Goal: Task Accomplishment & Management: Complete application form

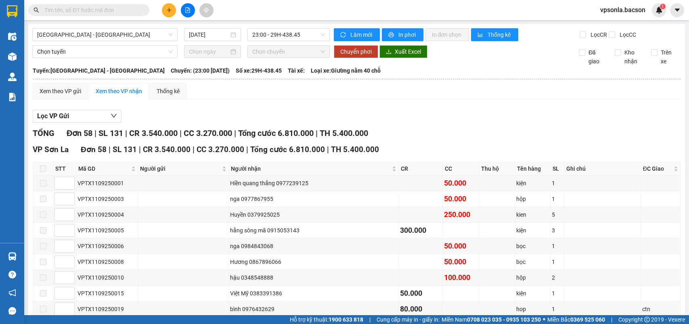
drag, startPoint x: 0, startPoint y: 0, endPoint x: 140, endPoint y: 13, distance: 141.0
click at [140, 13] on span at bounding box center [88, 10] width 121 height 12
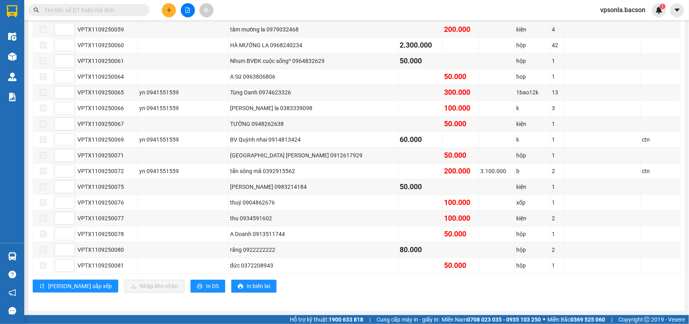
click at [121, 8] on input "text" at bounding box center [91, 10] width 95 height 9
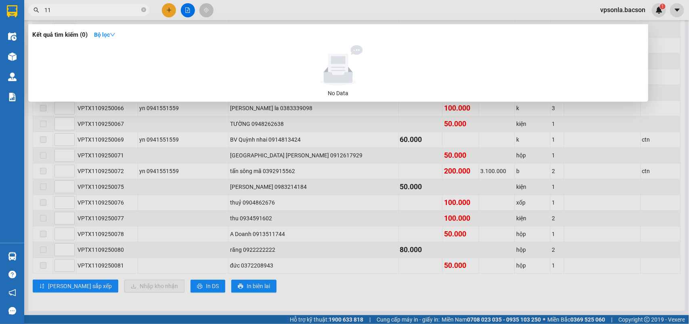
type input "1"
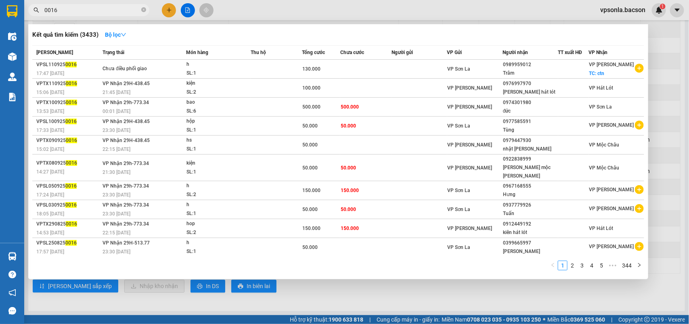
type input "0016"
click at [685, 101] on div at bounding box center [344, 162] width 689 height 324
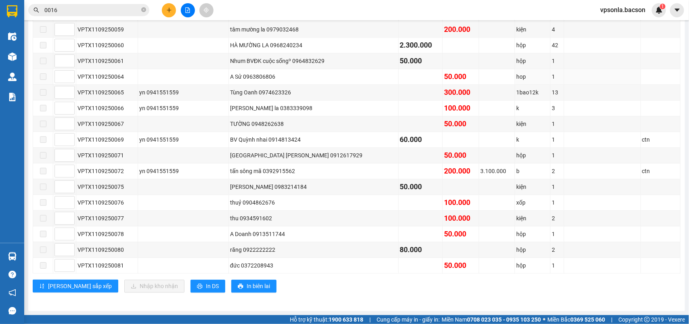
scroll to position [789, 0]
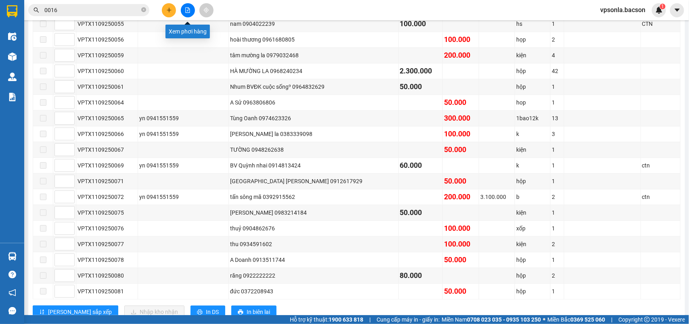
click at [189, 8] on icon "file-add" at bounding box center [188, 10] width 4 height 6
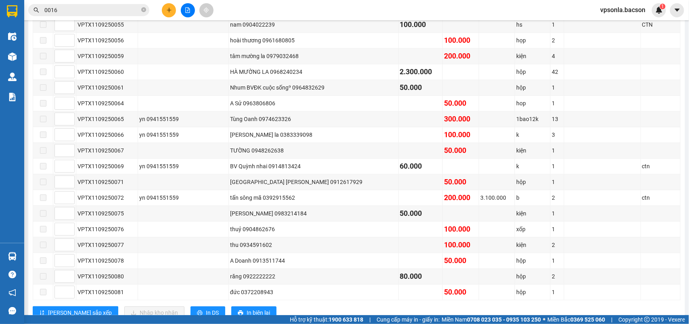
click at [190, 9] on icon "file-add" at bounding box center [188, 10] width 4 height 6
click at [186, 10] on icon "file-add" at bounding box center [188, 10] width 6 height 6
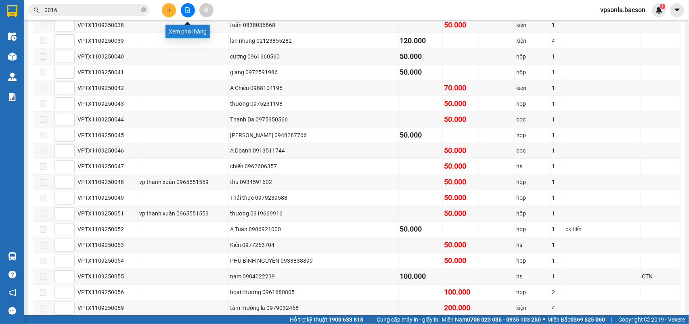
click at [190, 9] on icon "file-add" at bounding box center [188, 10] width 4 height 6
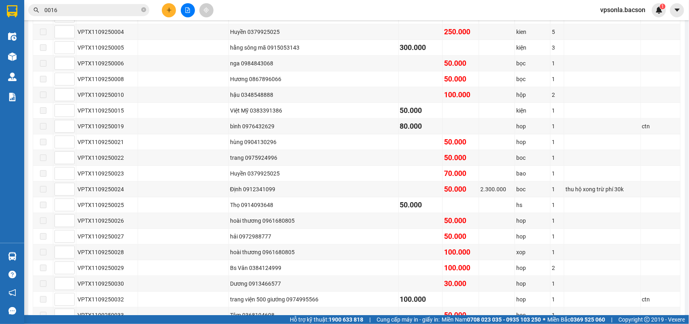
scroll to position [0, 0]
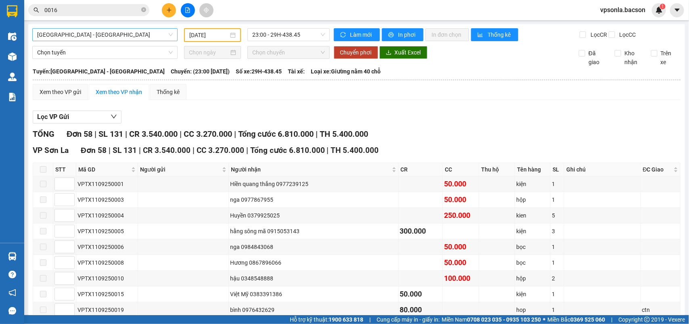
click at [94, 34] on span "[GEOGRAPHIC_DATA] - [GEOGRAPHIC_DATA]" at bounding box center [105, 35] width 136 height 12
click at [263, 31] on span "23:00 - 29H-438.45" at bounding box center [288, 35] width 72 height 12
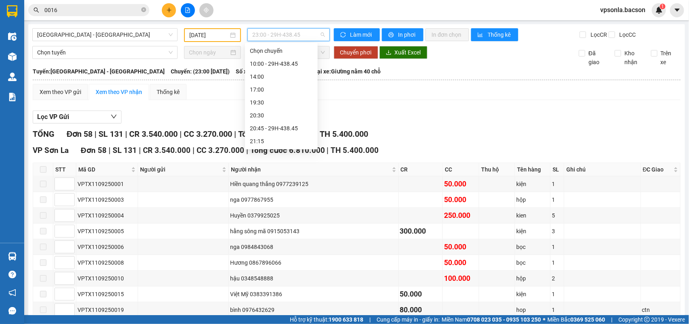
click at [268, 163] on div "23:00 - 29H-438.45" at bounding box center [281, 167] width 63 height 9
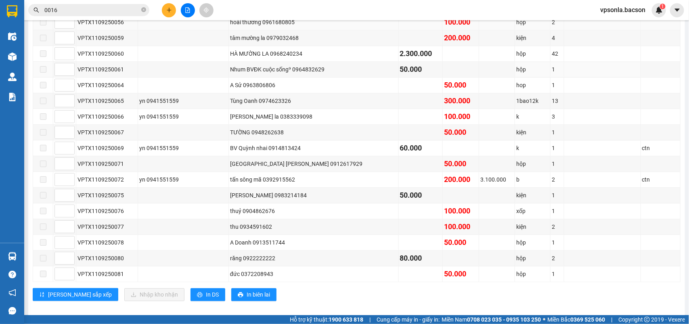
scroll to position [839, 0]
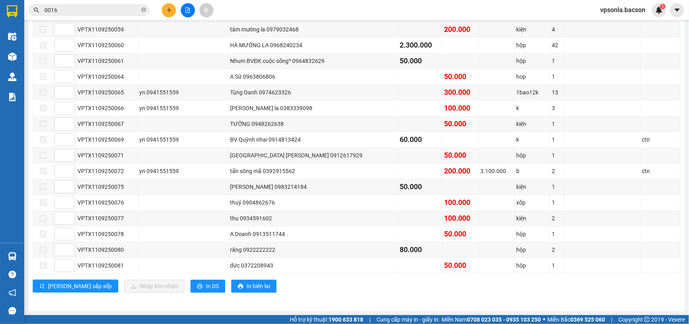
click at [98, 10] on input "0016" at bounding box center [91, 10] width 95 height 9
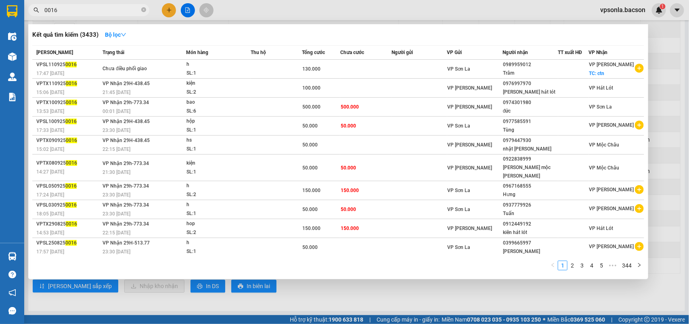
click at [98, 10] on input "0016" at bounding box center [91, 10] width 95 height 9
click at [182, 11] on div at bounding box center [344, 162] width 689 height 324
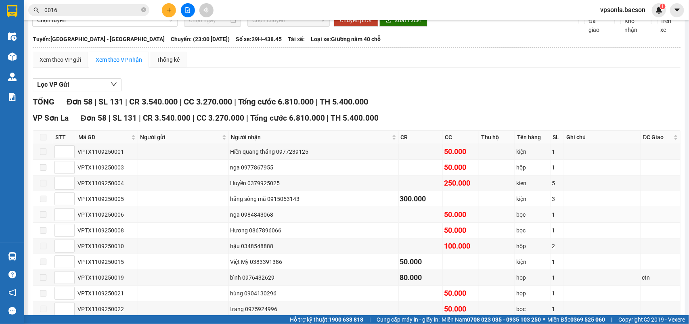
scroll to position [0, 0]
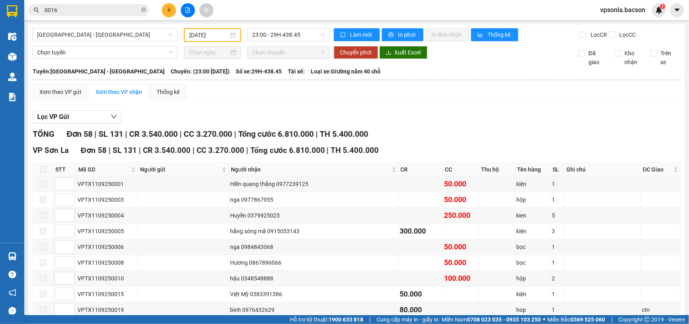
click at [189, 31] on input "[DATE]" at bounding box center [208, 35] width 39 height 9
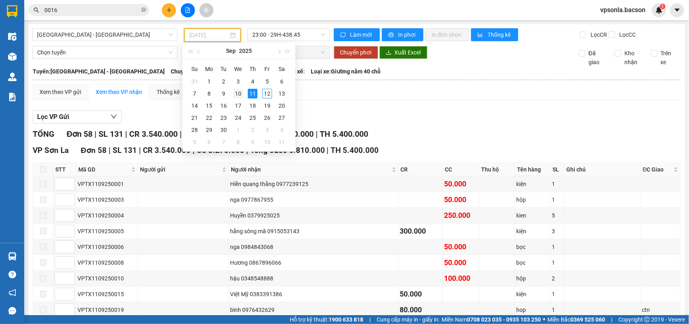
click at [235, 91] on div "10" at bounding box center [238, 94] width 10 height 10
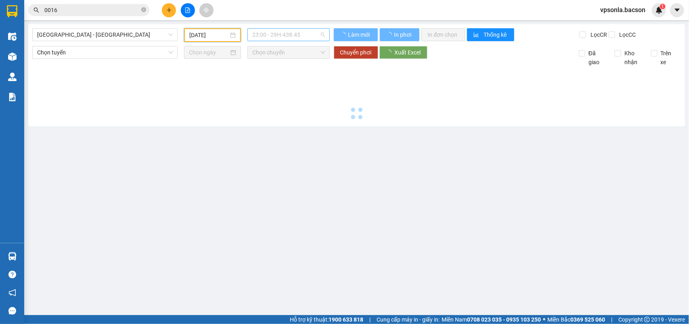
click at [301, 40] on span "23:00 - 29H-438.45" at bounding box center [288, 35] width 72 height 12
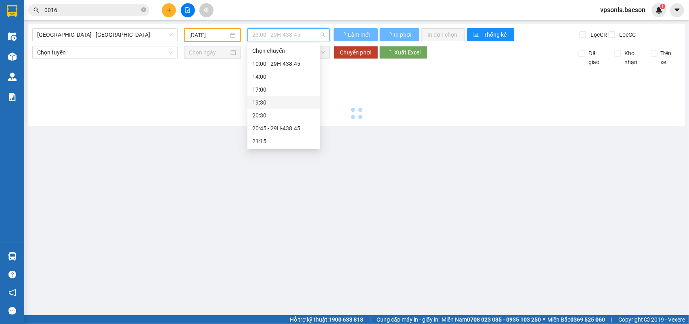
type input "[DATE]"
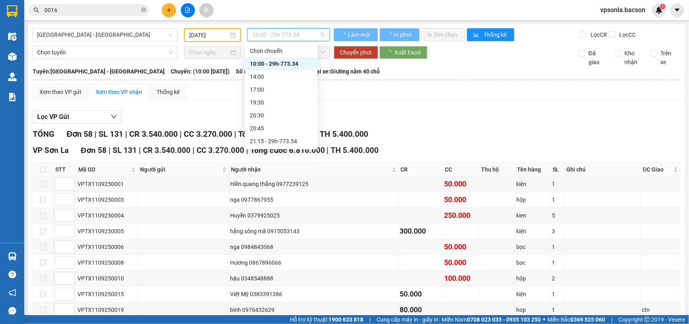
click at [287, 163] on div "23:00 - 29h-773.34" at bounding box center [281, 167] width 63 height 9
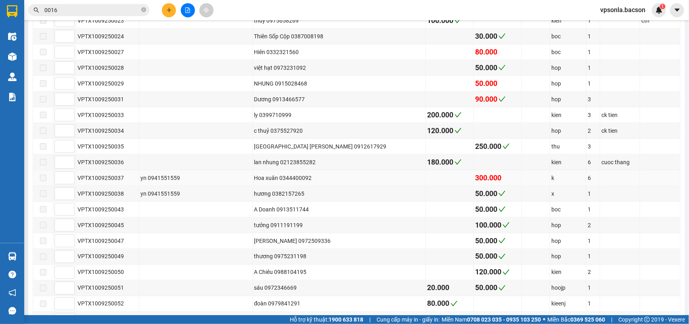
scroll to position [229, 0]
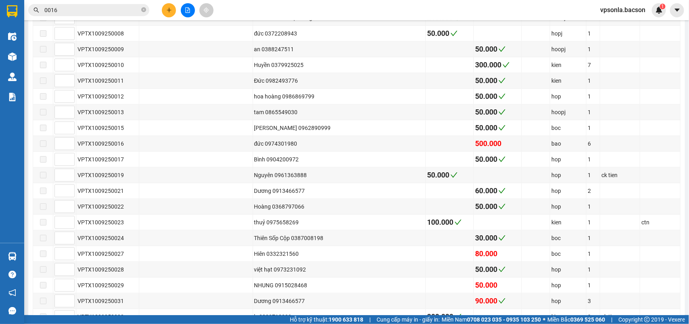
click at [105, 8] on input "0016" at bounding box center [91, 10] width 95 height 9
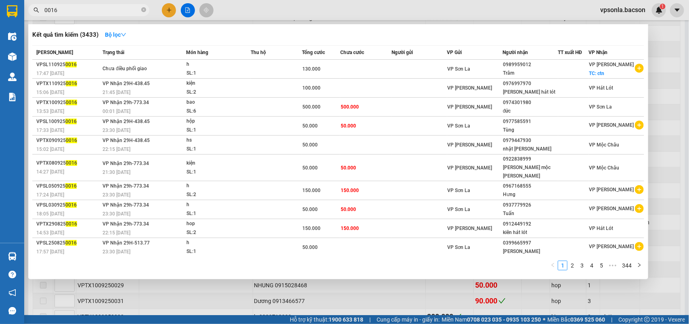
click at [105, 8] on input "0016" at bounding box center [91, 10] width 95 height 9
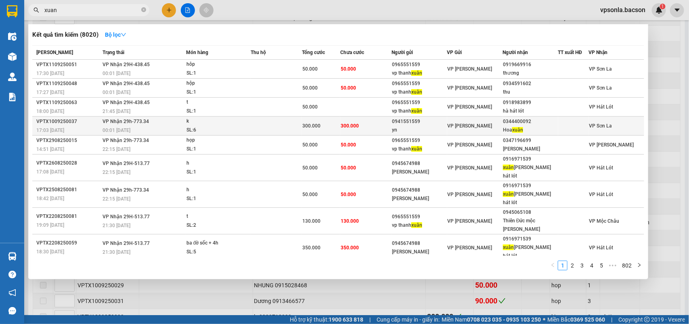
type input "xuan"
click at [526, 125] on div "0344400092" at bounding box center [530, 121] width 54 height 8
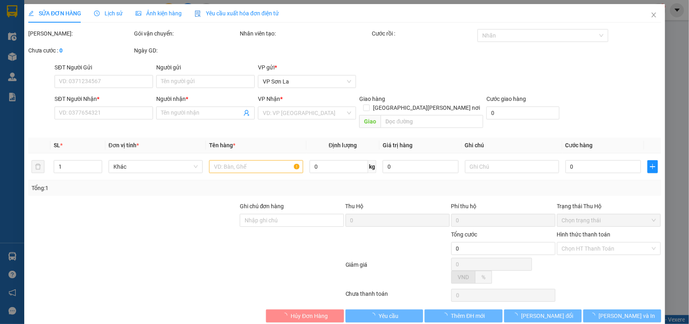
type input "0941551559"
type input "yn"
type input "0344400092"
type input "Hoa xuân"
type input "300.000"
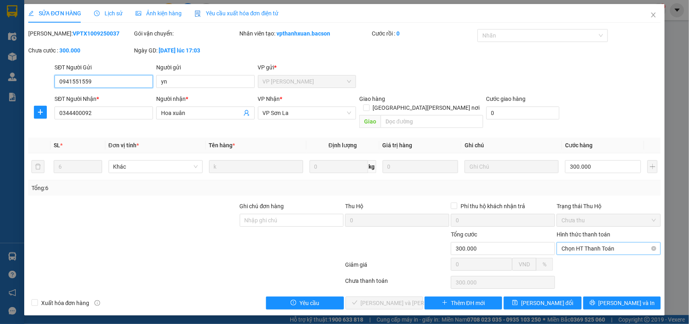
click at [572, 243] on span "Chọn HT Thanh Toán" at bounding box center [608, 248] width 94 height 12
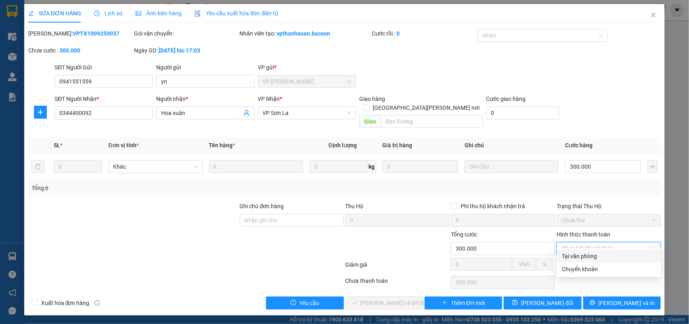
click at [571, 257] on div "Tại văn phòng" at bounding box center [609, 256] width 94 height 9
type input "0"
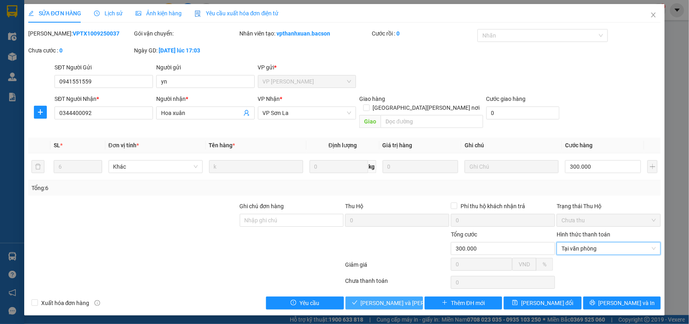
click at [371, 299] on span "[PERSON_NAME] và [PERSON_NAME] hàng" at bounding box center [415, 303] width 109 height 9
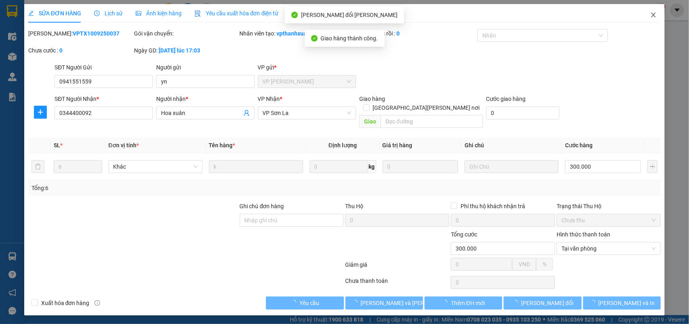
click at [650, 15] on icon "close" at bounding box center [653, 15] width 6 height 6
click at [653, 13] on div "1" at bounding box center [659, 10] width 14 height 14
click at [653, 13] on body "Kết quả [PERSON_NAME] ( 8020 ) Bộ lọc Mã ĐH Trạng thái Món hàng Thu hộ [PERSON_…" at bounding box center [344, 162] width 689 height 324
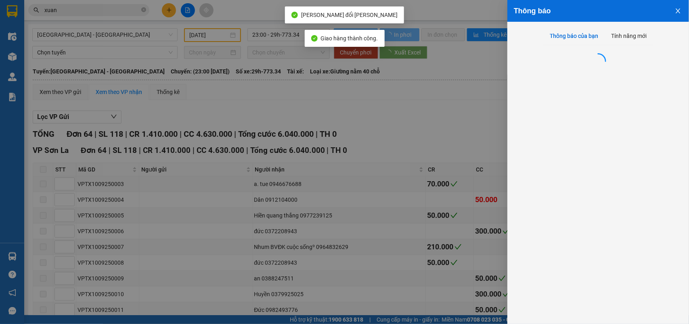
click at [653, 13] on div at bounding box center [344, 162] width 689 height 324
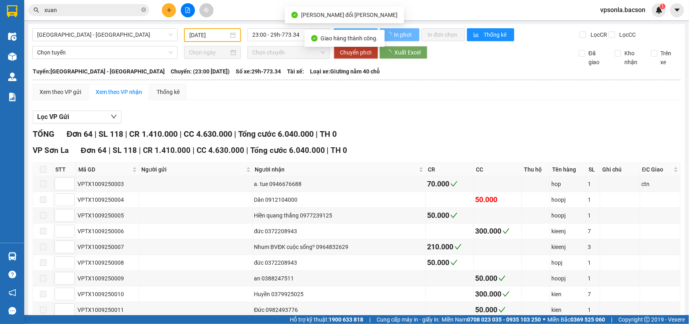
click at [688, 13] on div "Thông báo Thông báo của bạn Tính năng mới" at bounding box center [689, 162] width 0 height 324
click at [514, 124] on div "Lọc VP Gửi" at bounding box center [357, 117] width 648 height 13
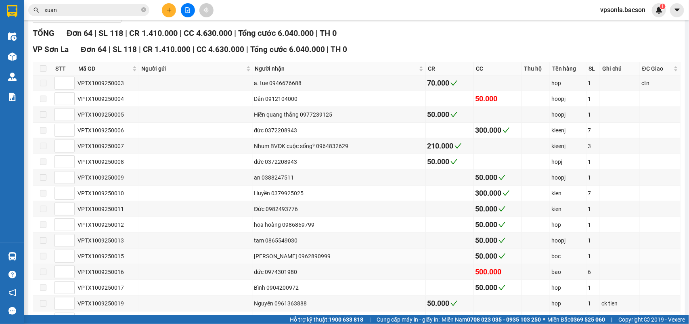
scroll to position [252, 0]
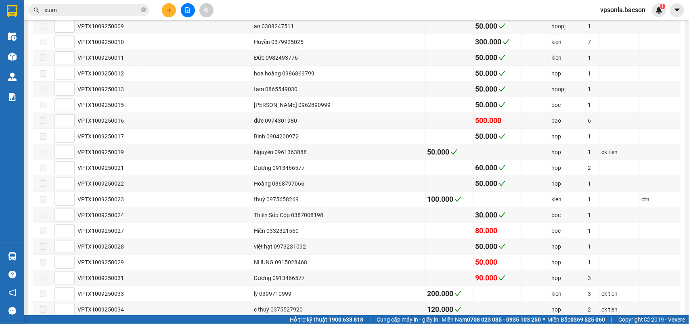
click at [55, 9] on input "xuan" at bounding box center [91, 10] width 95 height 9
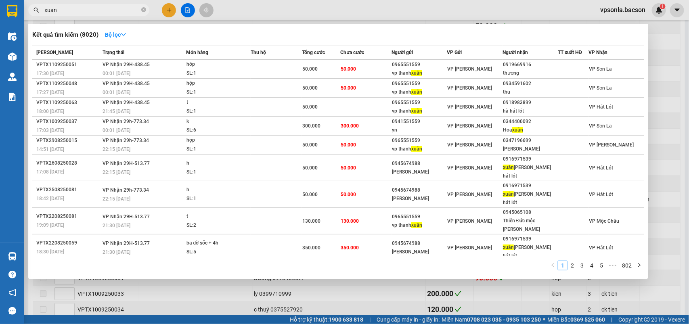
click at [55, 9] on input "xuan" at bounding box center [91, 10] width 95 height 9
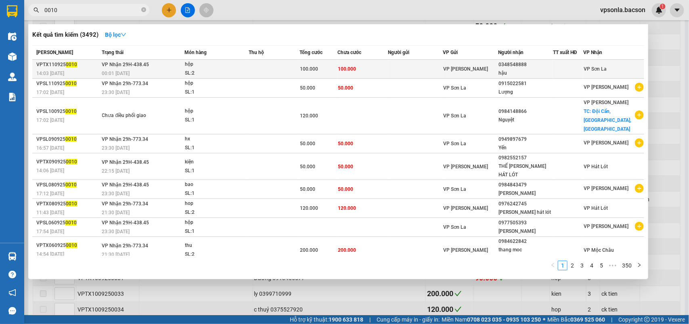
type input "0010"
click at [523, 65] on div "0348548888" at bounding box center [525, 65] width 54 height 8
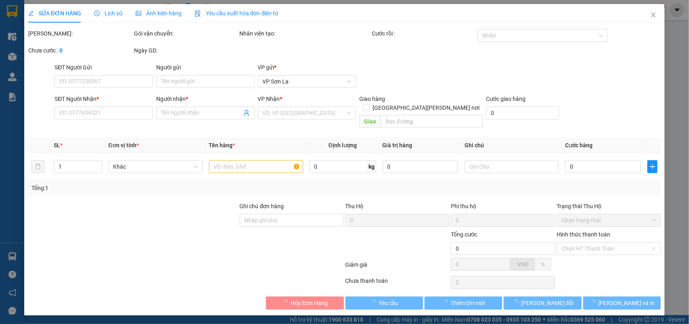
type input "0348548888"
type input "hậu"
type input "100.000"
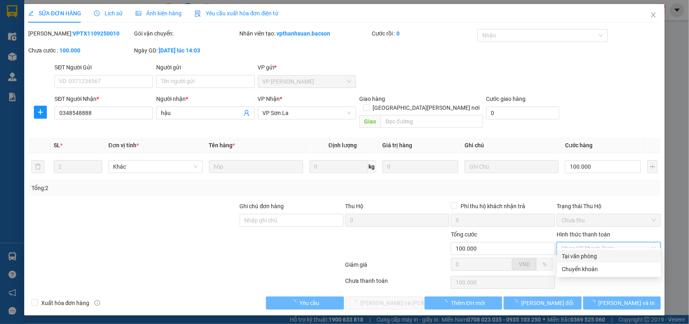
click at [572, 253] on div "Tại văn phòng" at bounding box center [609, 256] width 94 height 9
type input "0"
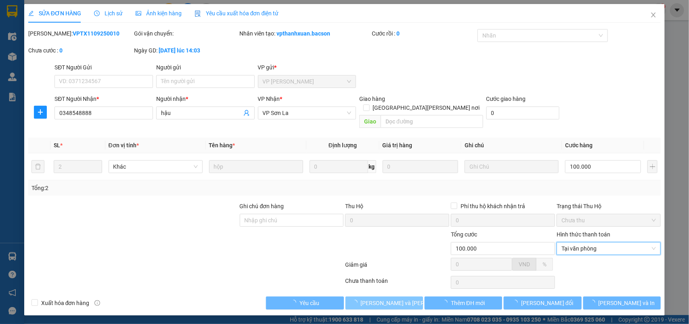
click at [368, 299] on span "[PERSON_NAME] và [PERSON_NAME] hàng" at bounding box center [415, 303] width 109 height 9
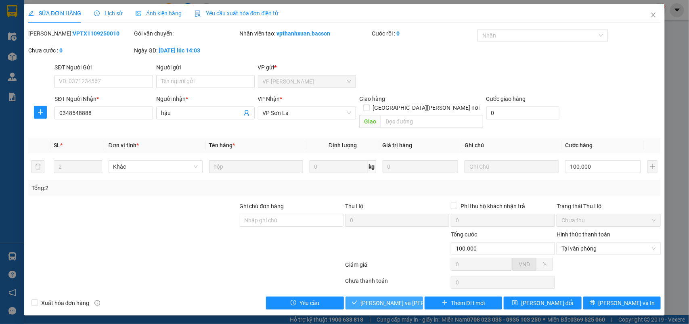
click at [368, 297] on button "[PERSON_NAME] và [PERSON_NAME] hàng" at bounding box center [383, 303] width 77 height 13
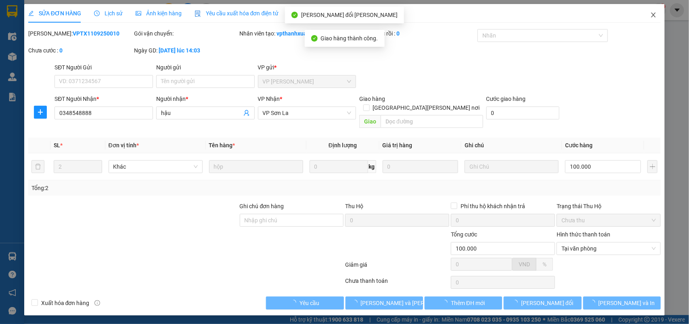
click at [648, 13] on span "Close" at bounding box center [653, 15] width 23 height 23
click at [652, 15] on div "vpsonla.bacson 1" at bounding box center [630, 10] width 72 height 14
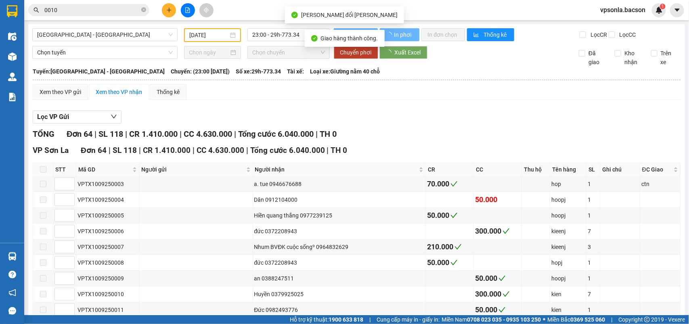
click at [652, 15] on div "vpsonla.bacson 1" at bounding box center [630, 10] width 72 height 14
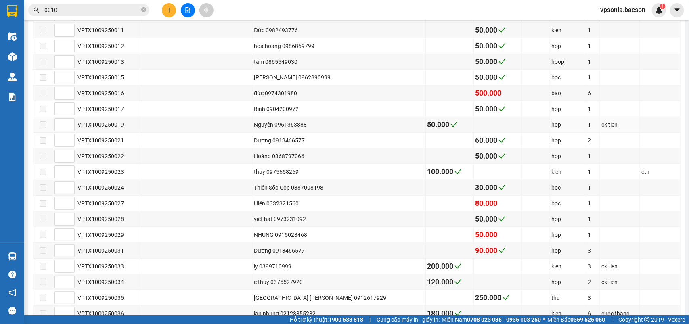
scroll to position [481, 0]
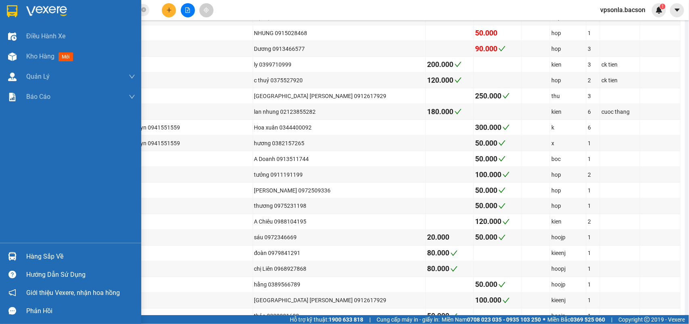
click at [4, 10] on div at bounding box center [70, 13] width 141 height 26
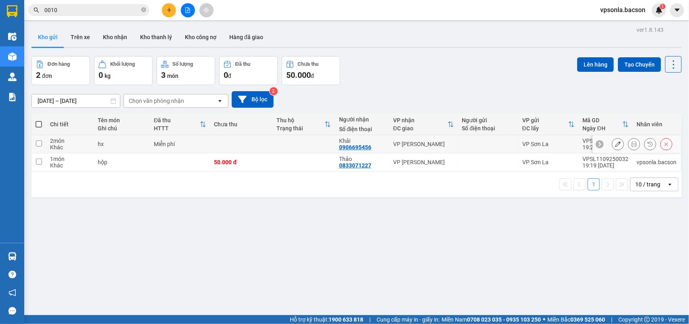
click at [468, 139] on td at bounding box center [488, 144] width 60 height 18
checkbox input "true"
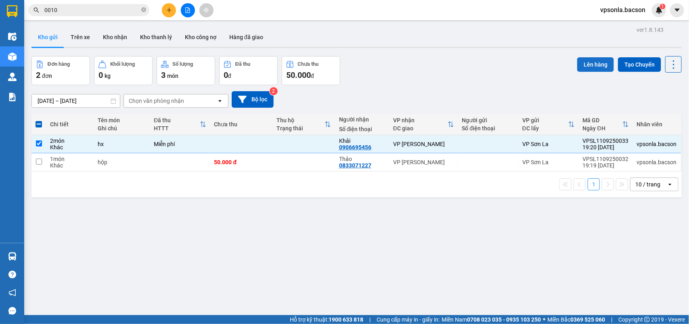
click at [598, 64] on button "Lên hàng" at bounding box center [595, 64] width 37 height 15
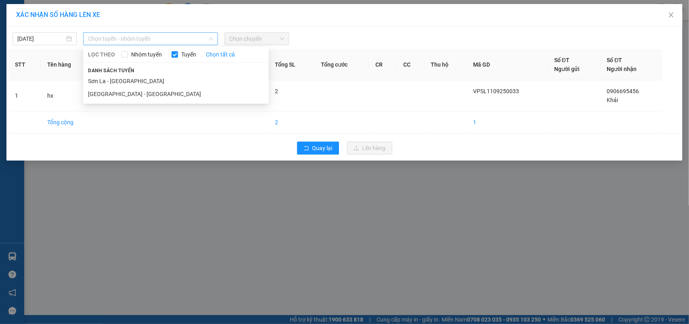
click at [124, 39] on span "Chọn tuyến - nhóm tuyến" at bounding box center [150, 39] width 125 height 12
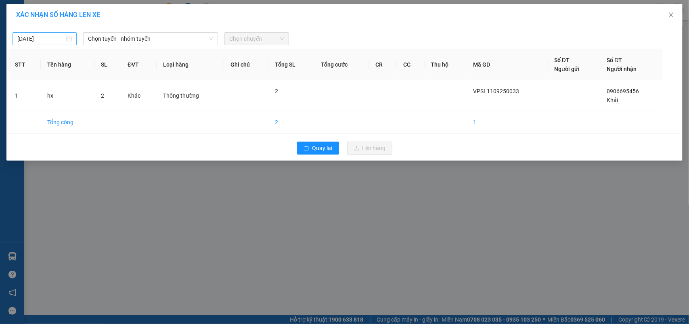
click at [42, 44] on div "[DATE]" at bounding box center [45, 38] width 64 height 13
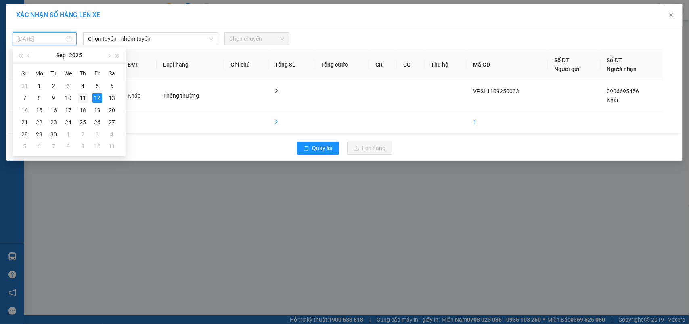
click at [86, 96] on div "11" at bounding box center [83, 98] width 10 height 10
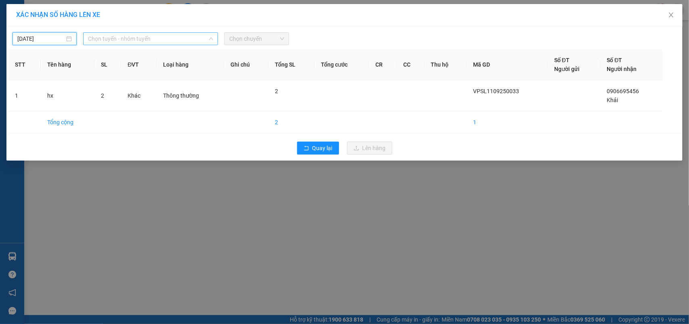
click at [102, 38] on span "Chọn tuyến - nhóm tuyến" at bounding box center [150, 39] width 125 height 12
type input "[DATE]"
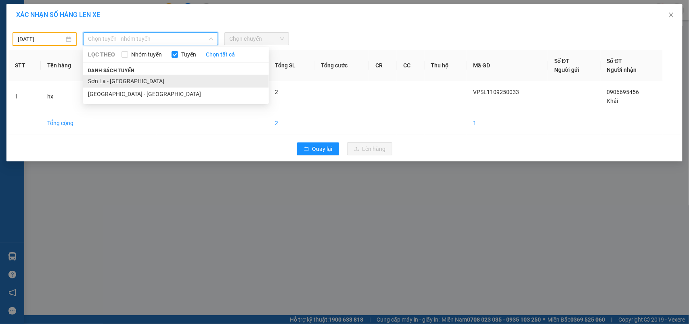
click at [106, 79] on li "Sơn La - [GEOGRAPHIC_DATA]" at bounding box center [176, 81] width 186 height 13
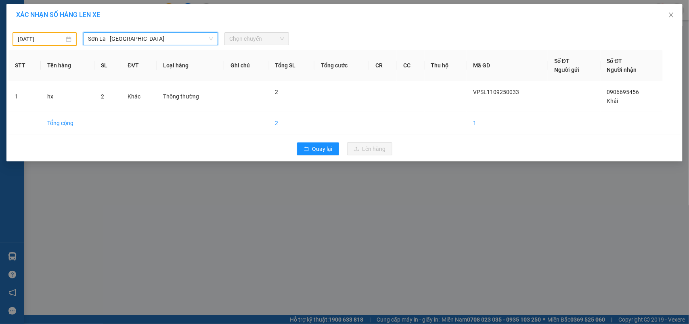
click at [225, 42] on div "Chọn chuyến" at bounding box center [256, 38] width 64 height 13
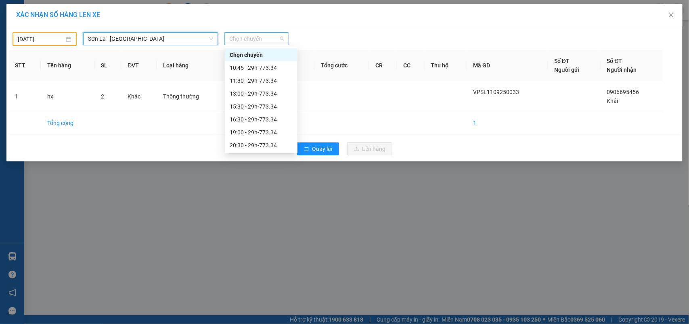
click at [238, 40] on span "Chọn chuyến" at bounding box center [256, 39] width 54 height 12
click at [245, 78] on div "11:30 - 29h-773.34" at bounding box center [261, 80] width 63 height 9
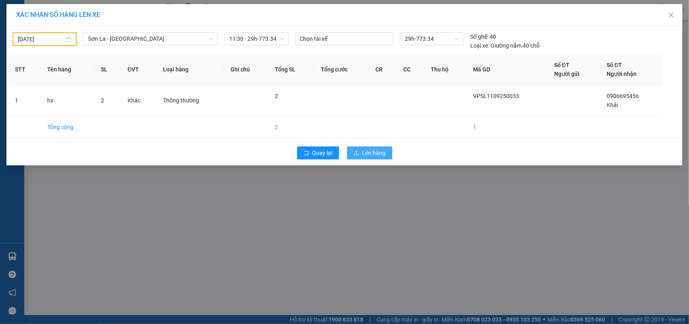
click at [355, 150] on button "Lên hàng" at bounding box center [369, 152] width 45 height 13
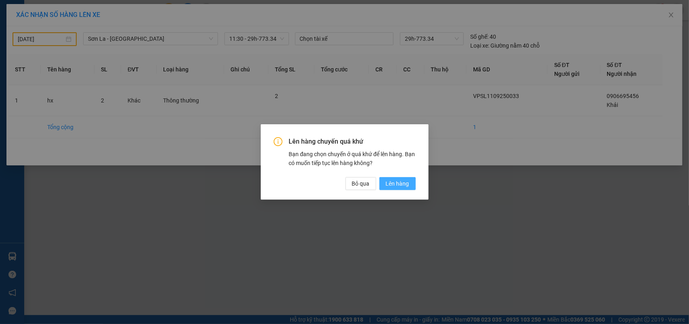
click at [412, 188] on button "Lên hàng" at bounding box center [397, 183] width 36 height 13
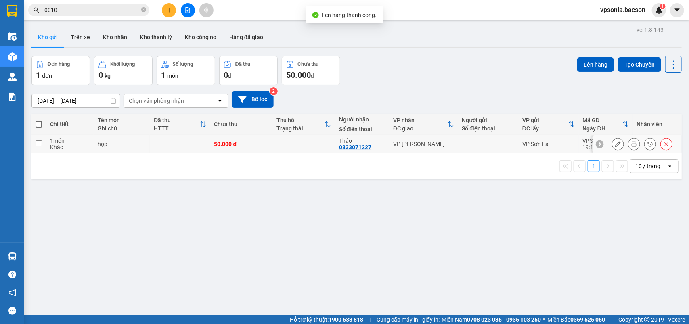
click at [468, 142] on div at bounding box center [488, 144] width 52 height 6
checkbox input "true"
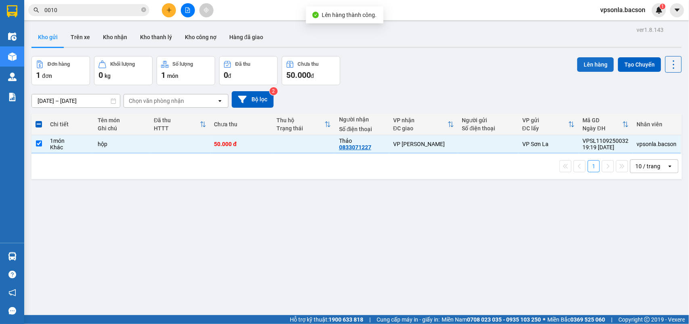
click at [594, 61] on button "Lên hàng" at bounding box center [595, 64] width 37 height 15
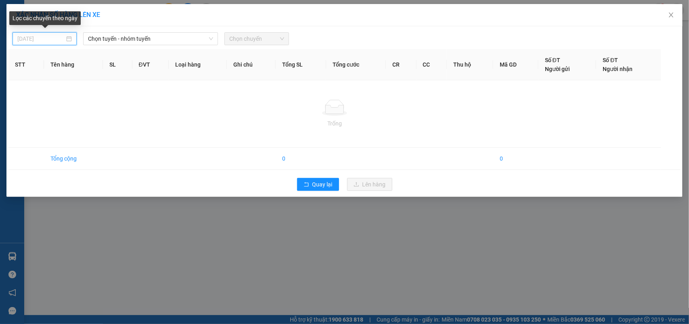
click at [57, 39] on input "[DATE]" at bounding box center [40, 38] width 47 height 9
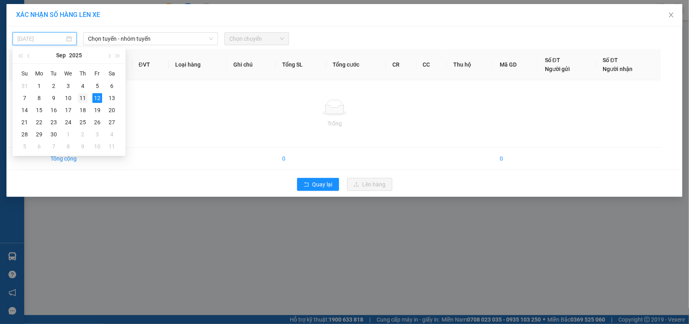
click at [79, 97] on div "11" at bounding box center [83, 98] width 10 height 10
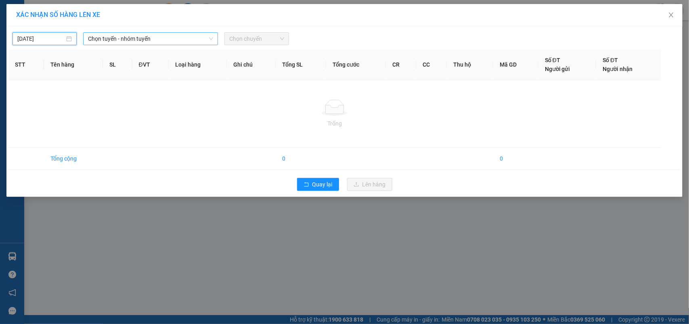
click at [128, 44] on span "Chọn tuyến - nhóm tuyến" at bounding box center [150, 39] width 125 height 12
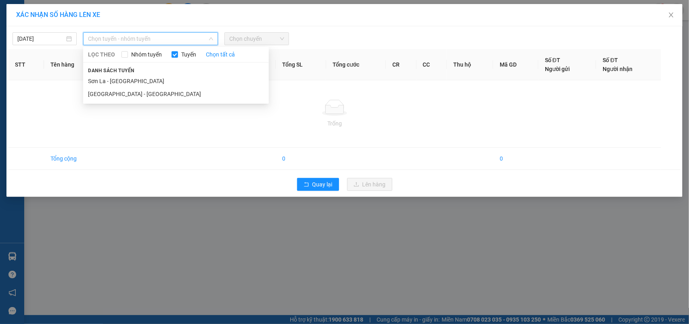
type input "[DATE]"
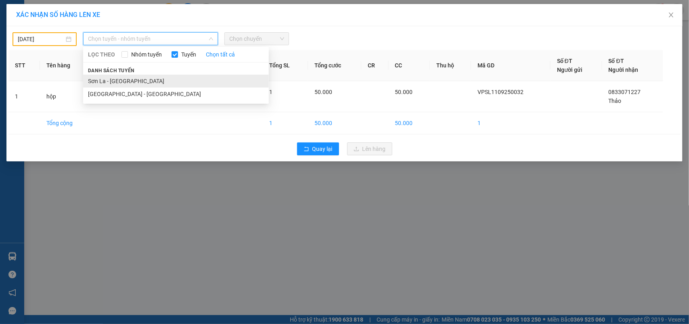
click at [124, 79] on li "Sơn La - [GEOGRAPHIC_DATA]" at bounding box center [176, 81] width 186 height 13
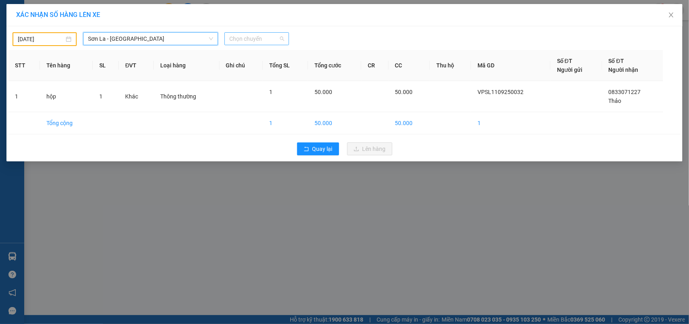
click at [259, 41] on span "Chọn chuyến" at bounding box center [256, 39] width 54 height 12
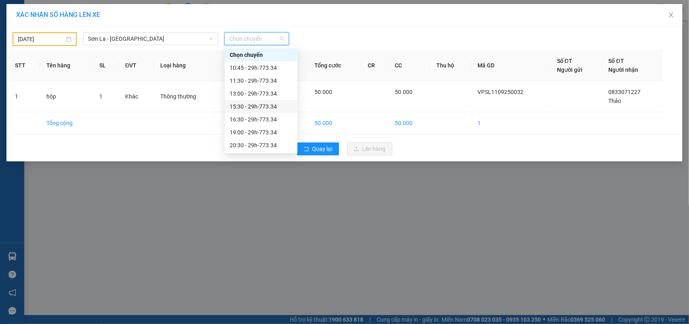
scroll to position [39, 0]
click at [251, 141] on div "22:30 - 29h-773.34" at bounding box center [261, 145] width 63 height 9
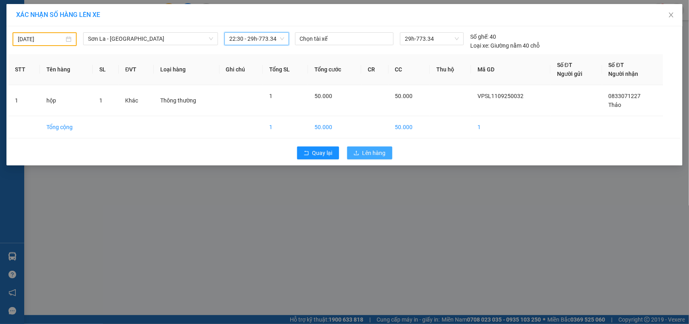
click at [356, 151] on icon "upload" at bounding box center [356, 153] width 6 height 6
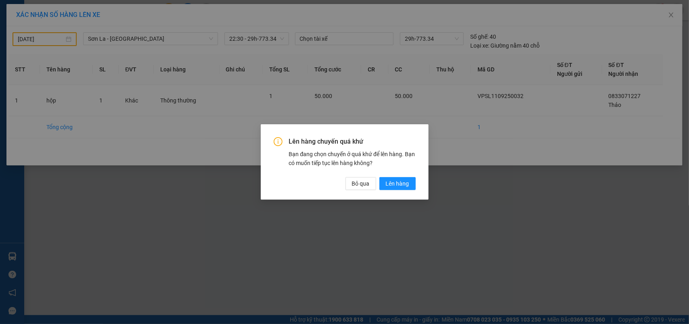
click at [403, 176] on div "Lên hàng chuyến quá khứ Bạn đang chọn chuyến ở quá khứ để lên hàng. Bạn có muốn…" at bounding box center [345, 163] width 142 height 52
click at [402, 182] on span "Lên hàng" at bounding box center [397, 183] width 23 height 9
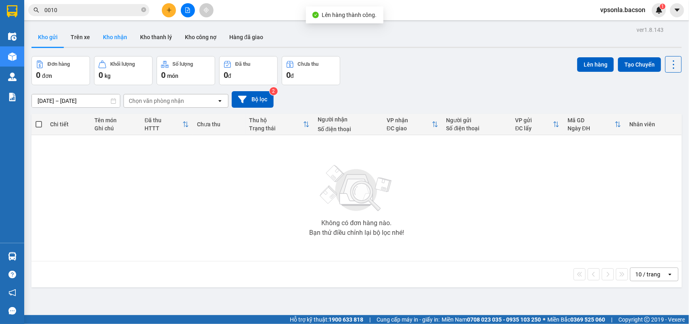
click at [111, 35] on button "Kho nhận" at bounding box center [114, 36] width 37 height 19
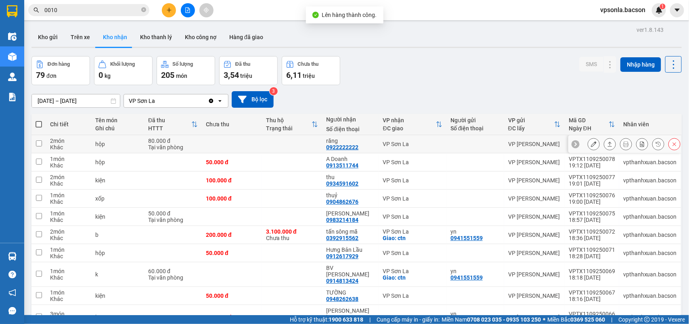
scroll to position [37, 0]
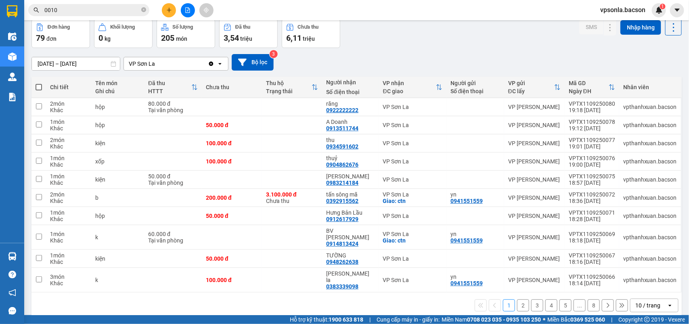
click at [667, 299] on div "open" at bounding box center [672, 305] width 11 height 13
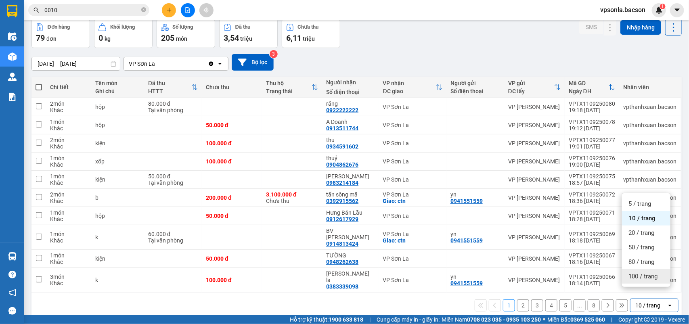
click at [656, 272] on span "100 / trang" at bounding box center [642, 276] width 29 height 8
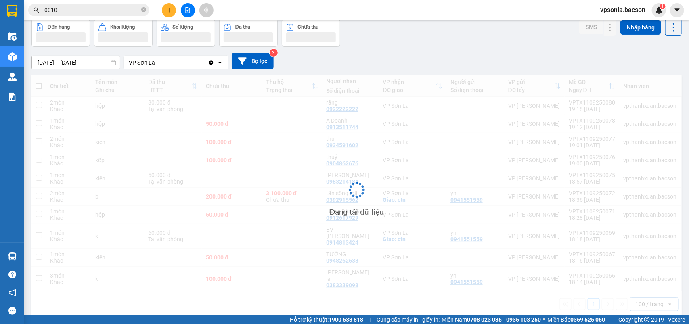
click at [92, 0] on div "Kết quả [PERSON_NAME] ( 3492 ) Bộ lọc Mã ĐH Trạng thái Món hàng Thu hộ [PERSON_…" at bounding box center [344, 10] width 689 height 20
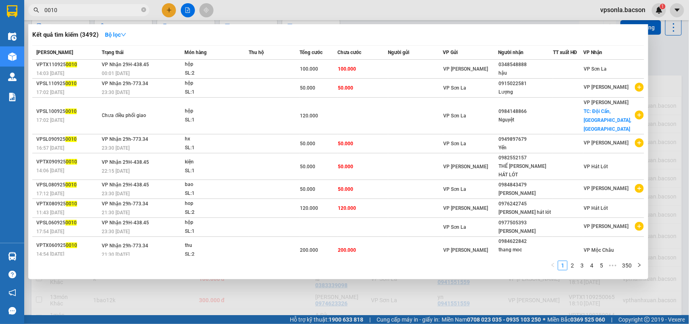
click at [95, 7] on input "0010" at bounding box center [91, 10] width 95 height 9
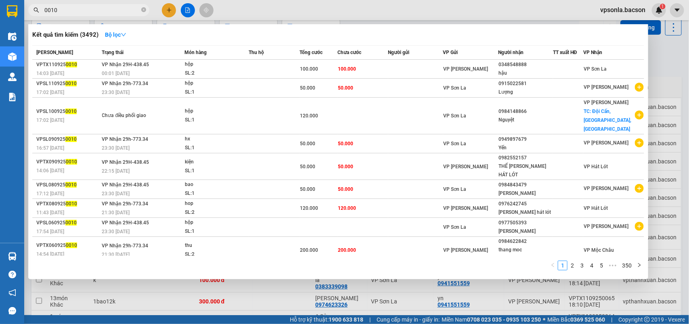
click at [475, 59] on th "VP Gửi" at bounding box center [470, 53] width 55 height 14
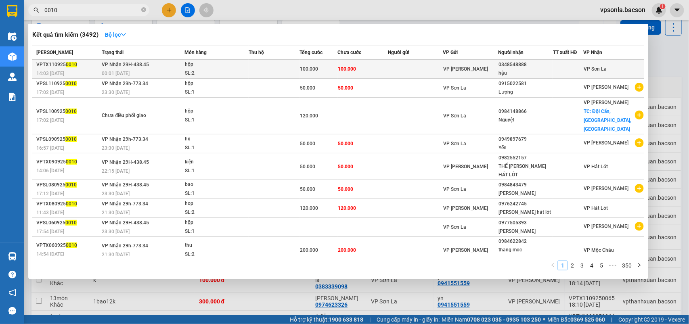
click at [475, 67] on span "VP [PERSON_NAME]" at bounding box center [465, 69] width 45 height 6
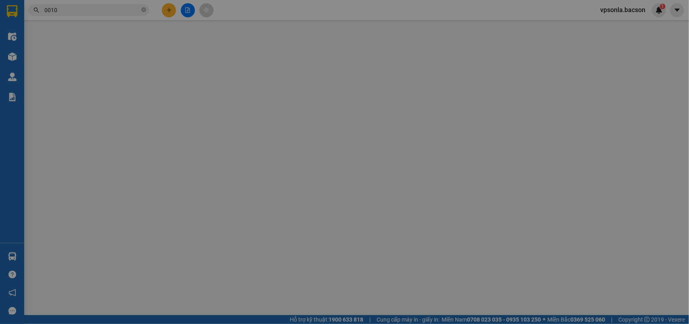
type input "0348548888"
type input "hậu"
type input "100.000"
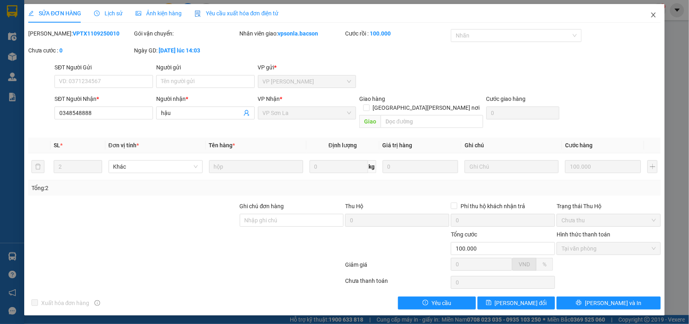
click at [652, 17] on icon "close" at bounding box center [653, 15] width 6 height 6
click at [652, 17] on div "Kết quả [PERSON_NAME] ( 3492 ) Bộ lọc Mã ĐH Trạng thái Món hàng Thu hộ [PERSON_…" at bounding box center [344, 10] width 689 height 20
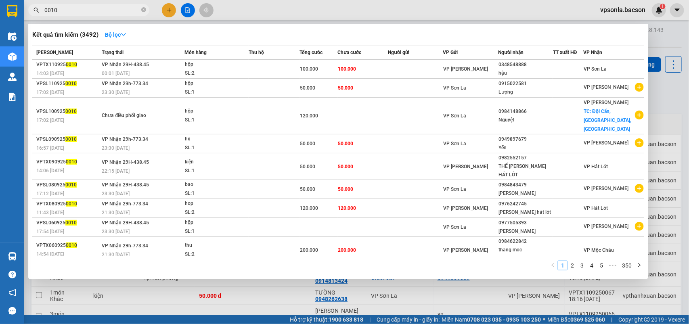
click at [67, 8] on input "0010" at bounding box center [91, 10] width 95 height 9
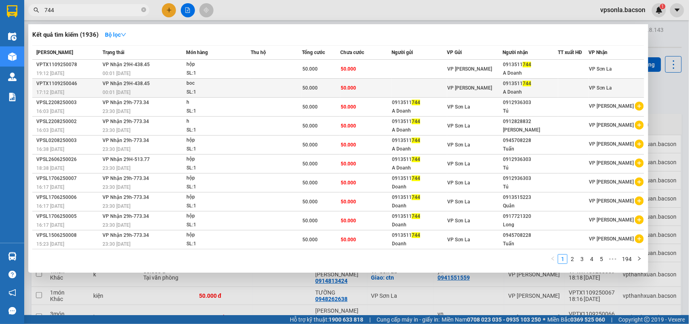
type input "744"
click at [515, 88] on div "A Doanh" at bounding box center [530, 92] width 54 height 8
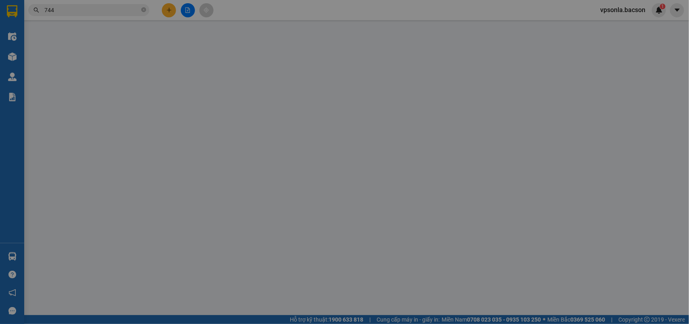
type input "0913511744"
type input "A Doanh"
type input "50.000"
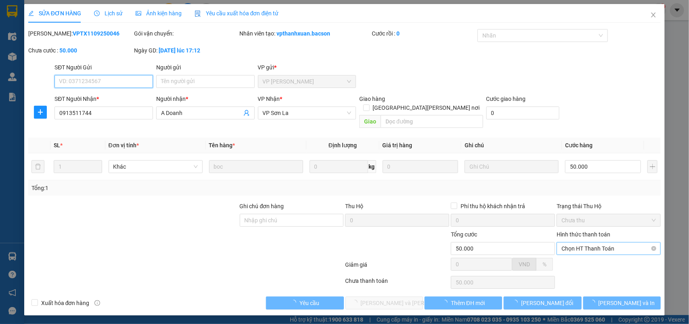
click at [564, 242] on span "Chọn HT Thanh Toán" at bounding box center [608, 248] width 94 height 12
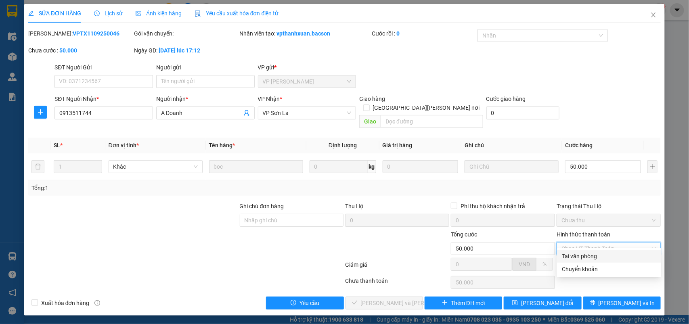
click at [566, 252] on div "Tại văn phòng" at bounding box center [609, 256] width 94 height 9
type input "0"
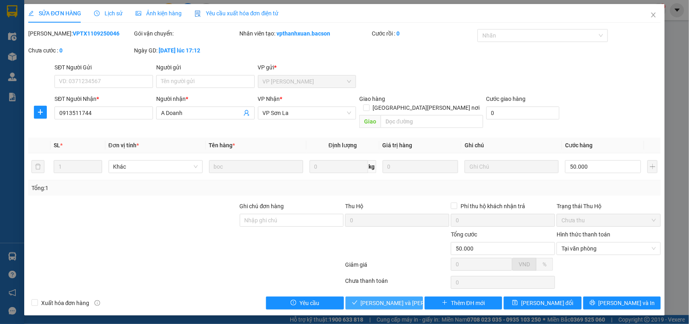
click at [399, 299] on span "[PERSON_NAME] và [PERSON_NAME] hàng" at bounding box center [415, 303] width 109 height 9
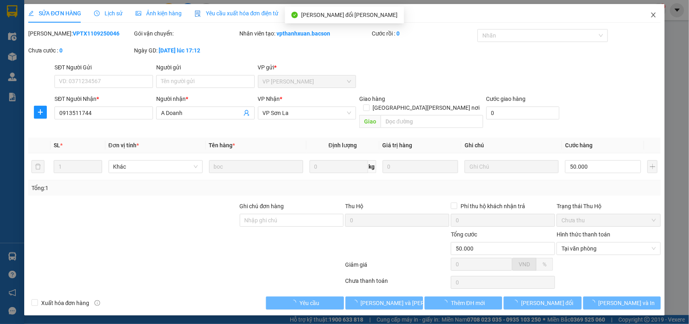
click at [652, 13] on icon "close" at bounding box center [653, 15] width 6 height 6
click at [654, 14] on div "1" at bounding box center [659, 10] width 14 height 14
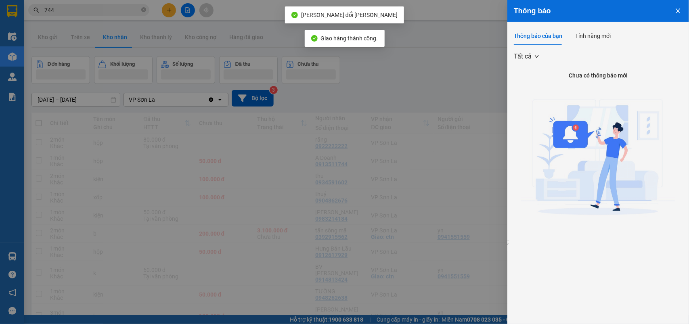
click at [82, 2] on div at bounding box center [344, 162] width 689 height 324
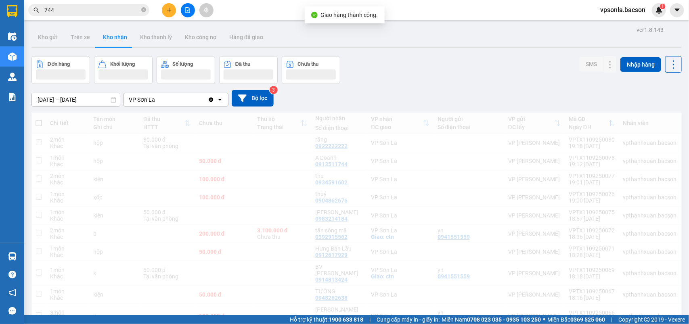
click at [688, 8] on div "Thông báo Thông báo của bạn Tính năng mới" at bounding box center [689, 162] width 0 height 324
click at [81, 8] on body "Kết quả [PERSON_NAME] ( 1936 ) Bộ lọc Mã ĐH Trạng thái Món hàng Thu hộ [PERSON_…" at bounding box center [344, 162] width 689 height 324
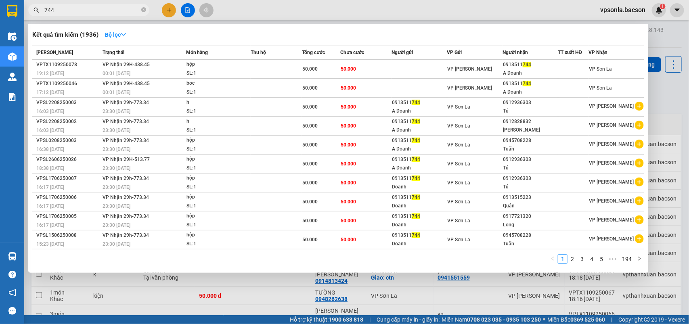
click at [81, 8] on input "744" at bounding box center [91, 10] width 95 height 9
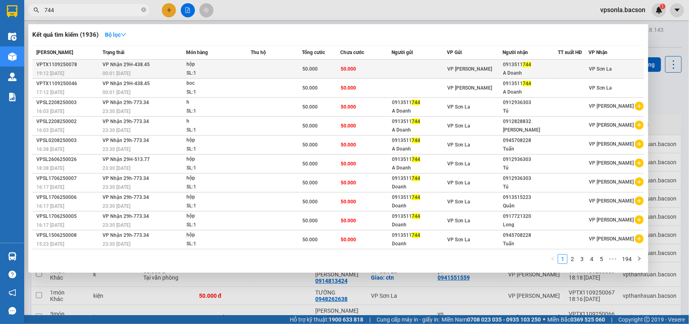
click at [448, 63] on td "VP [PERSON_NAME]" at bounding box center [474, 69] width 55 height 19
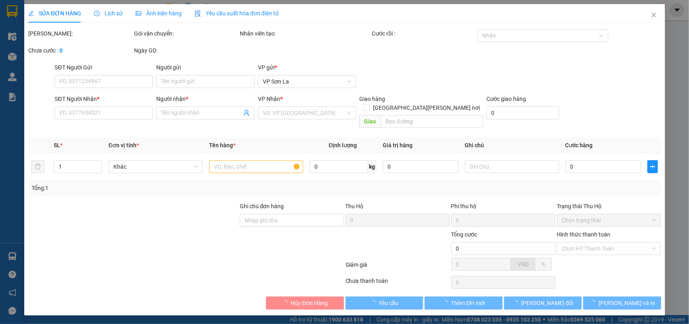
type input "0913511744"
type input "A Doanh"
type input "50.000"
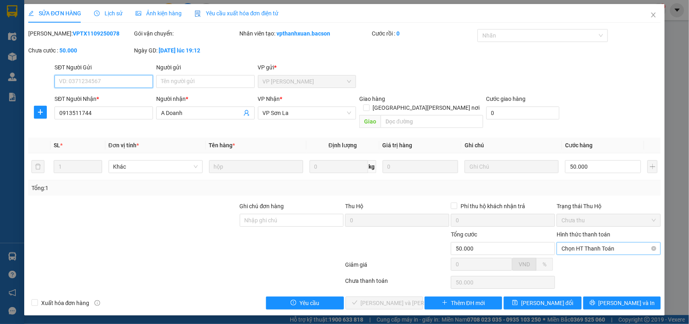
click at [589, 242] on span "Chọn HT Thanh Toán" at bounding box center [608, 248] width 94 height 12
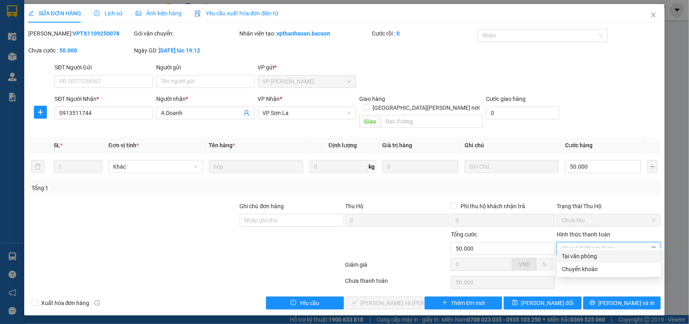
click at [586, 253] on div "Tại văn phòng" at bounding box center [609, 256] width 94 height 9
type input "0"
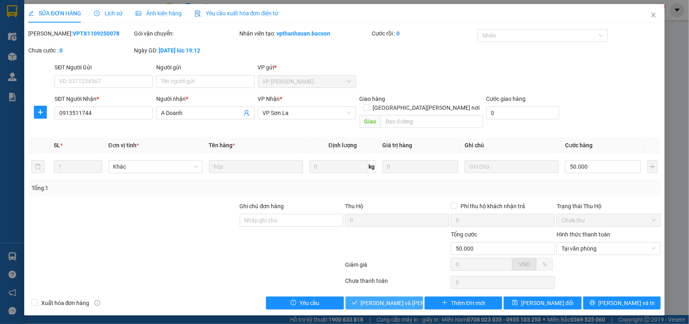
click at [394, 299] on span "[PERSON_NAME] và [PERSON_NAME] hàng" at bounding box center [415, 303] width 109 height 9
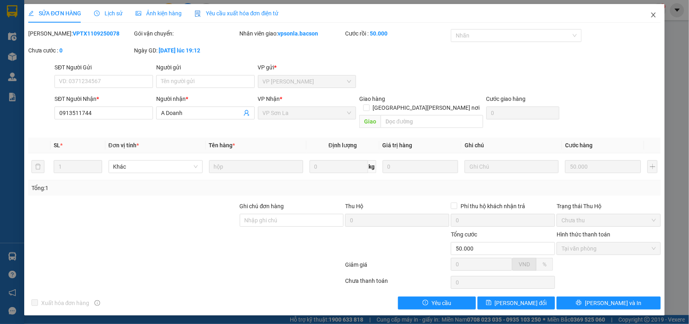
click at [654, 15] on icon "close" at bounding box center [653, 15] width 6 height 6
click at [654, 15] on div "1" at bounding box center [659, 10] width 14 height 14
click at [654, 15] on body "Kết quả [PERSON_NAME] ( 1936 ) Bộ lọc Mã ĐH Trạng thái Món hàng Thu hộ [PERSON_…" at bounding box center [344, 162] width 689 height 324
click at [688, 0] on div at bounding box center [689, 0] width 0 height 0
click at [688, 15] on div "Thông báo Thông báo của bạn Tính năng mới Tất cả Chưa có thông báo mới ;" at bounding box center [689, 162] width 0 height 324
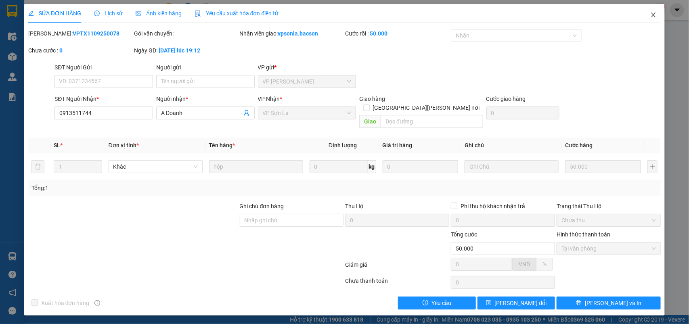
click at [688, 15] on div "Thông báo Thông báo của bạn Tính năng mới Tất cả Chưa có thông báo mới ;" at bounding box center [689, 162] width 0 height 324
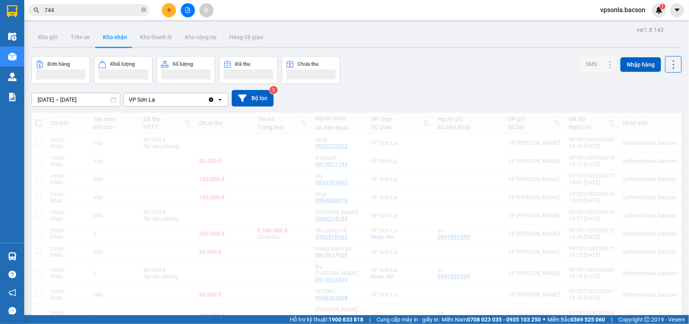
click at [654, 15] on div "1" at bounding box center [659, 10] width 14 height 14
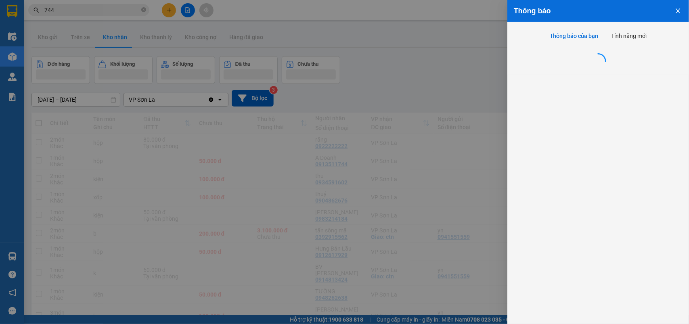
click at [460, 69] on div at bounding box center [344, 162] width 689 height 324
click at [429, 69] on div "Thông báo Thông báo của bạn Tính năng mới" at bounding box center [344, 162] width 689 height 324
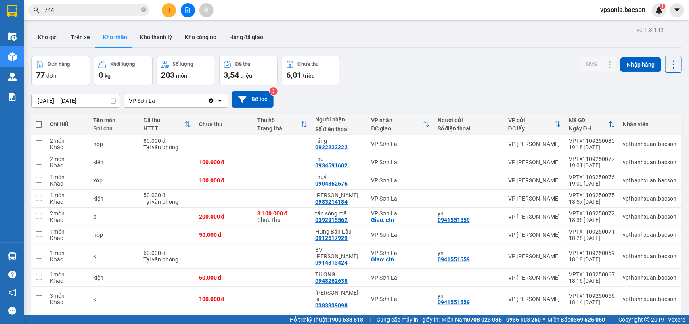
click at [97, 10] on input "744" at bounding box center [91, 10] width 95 height 9
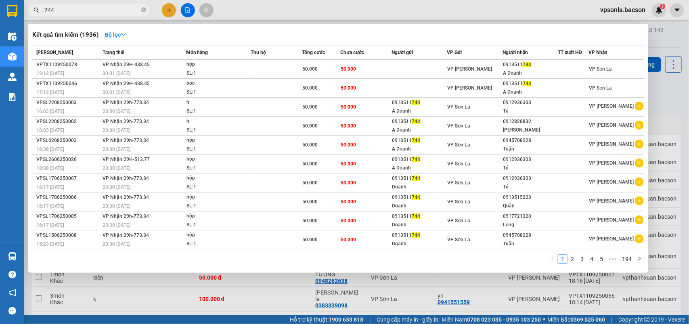
click at [97, 10] on input "744" at bounding box center [91, 10] width 95 height 9
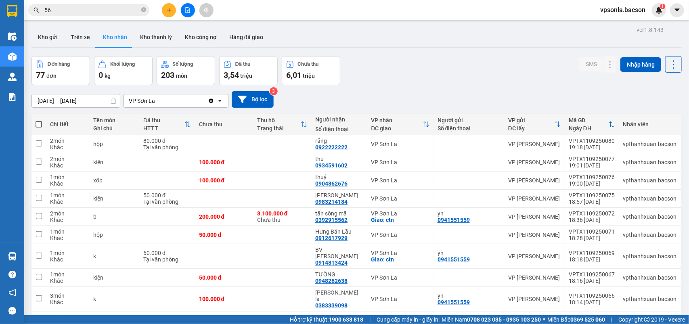
type input "569"
